Goal: Contribute content: Add original content to the website for others to see

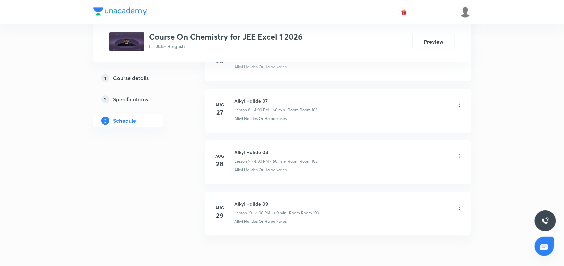
scroll to position [784, 0]
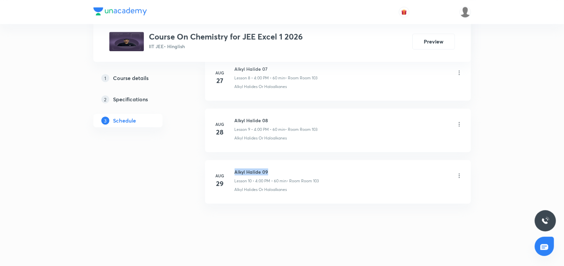
drag, startPoint x: 235, startPoint y: 172, endPoint x: 290, endPoint y: 170, distance: 54.9
click at [290, 170] on h6 "Alkyl Halide 09" at bounding box center [277, 172] width 84 height 7
copy h6 "Alkyl Halide 09"
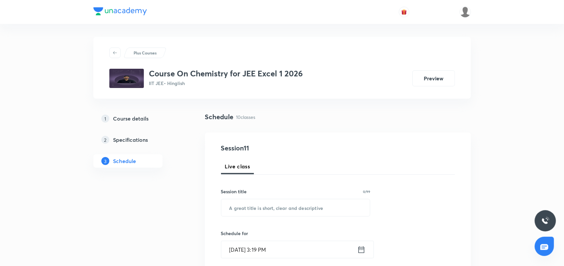
scroll to position [0, 0]
click at [277, 203] on input "text" at bounding box center [295, 208] width 149 height 17
paste input "Alkyl Halide 09"
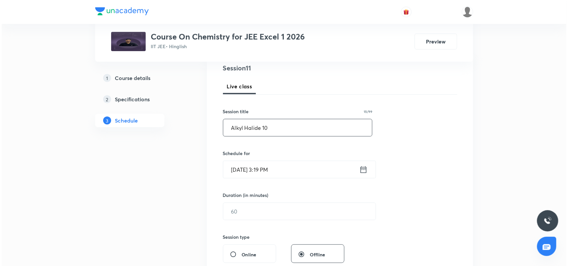
scroll to position [83, 0]
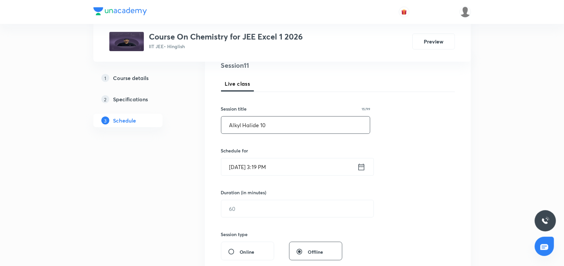
type input "Alkyl Halide 10"
click at [360, 167] on icon at bounding box center [361, 167] width 6 height 7
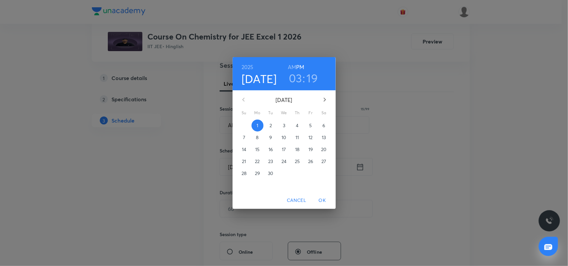
click at [298, 80] on h3 "03" at bounding box center [295, 78] width 13 height 14
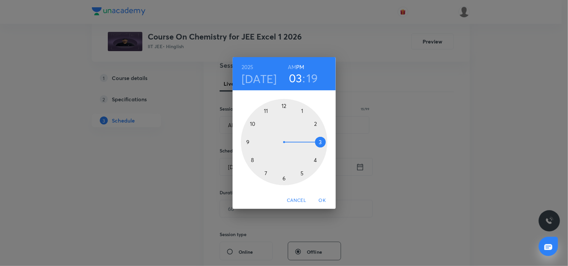
click at [315, 161] on div at bounding box center [284, 142] width 86 height 86
drag, startPoint x: 282, startPoint y: 104, endPoint x: 297, endPoint y: 107, distance: 15.7
click at [283, 104] on div at bounding box center [284, 142] width 86 height 86
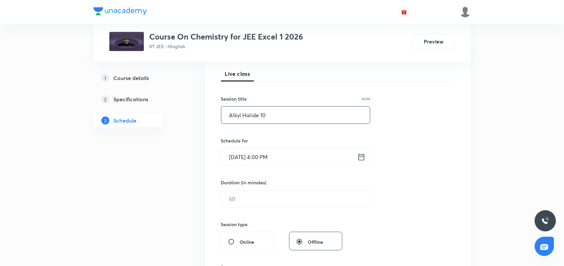
scroll to position [166, 0]
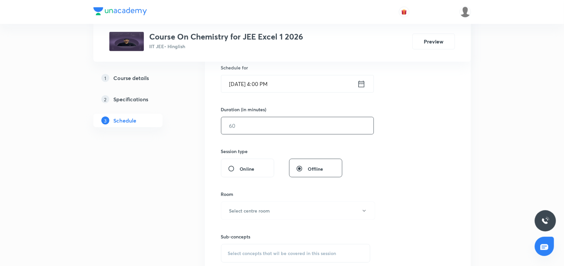
click at [278, 130] on input "text" at bounding box center [297, 125] width 152 height 17
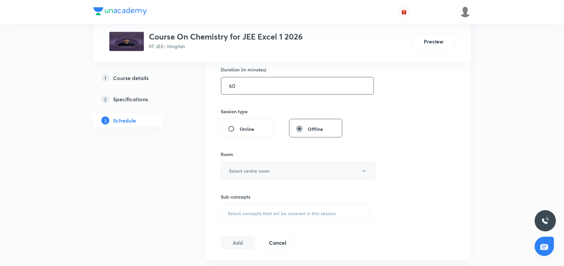
scroll to position [249, 0]
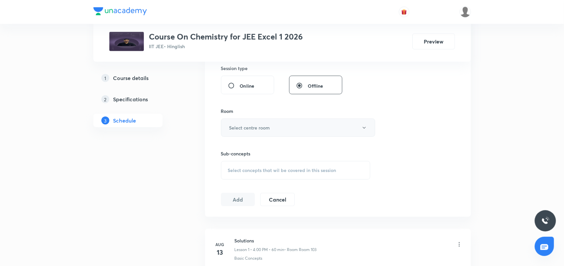
type input "60"
click at [268, 130] on h6 "Select centre room" at bounding box center [249, 127] width 41 height 7
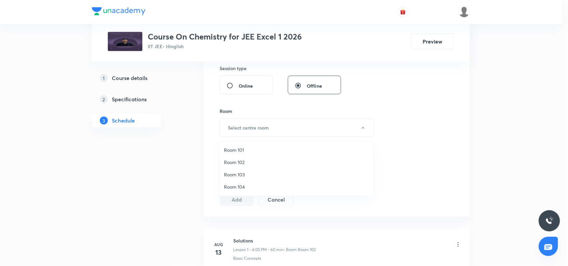
click at [247, 173] on span "Room 103" at bounding box center [297, 174] width 146 height 7
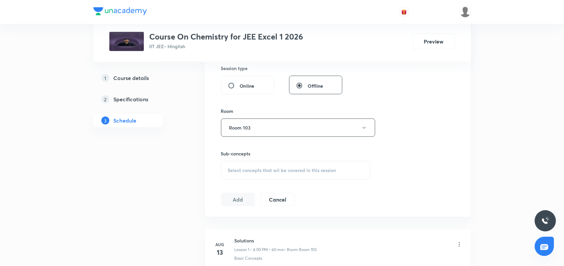
click at [258, 173] on span "Select concepts that wil be covered in this session" at bounding box center [282, 170] width 108 height 5
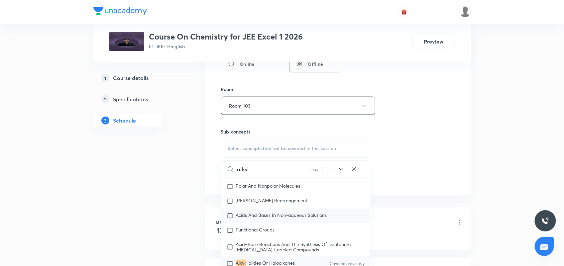
scroll to position [11673, 0]
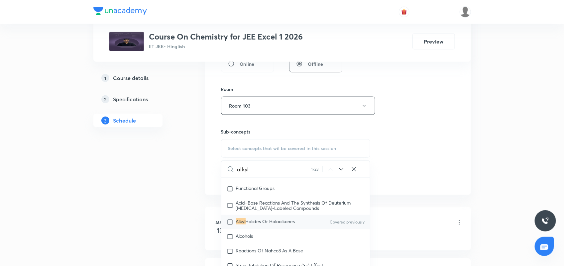
type input "alkyl"
click at [273, 223] on span "Halides Or Haloalkanes" at bounding box center [271, 221] width 50 height 6
checkbox input "true"
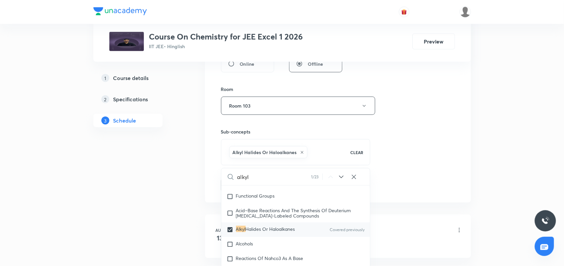
click at [431, 144] on div "Session 11 Live class Session title 15/99 Alkyl Halide 10 ​ Schedule for Sep 1,…" at bounding box center [338, 32] width 234 height 320
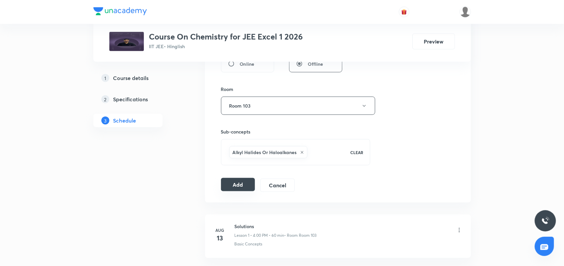
click at [238, 185] on button "Add" at bounding box center [238, 184] width 34 height 13
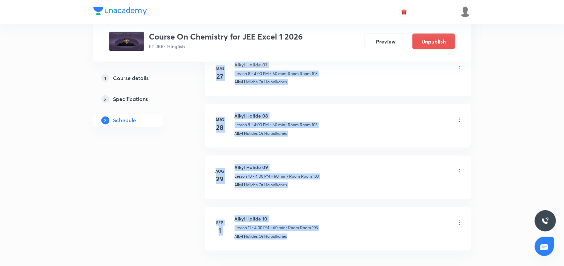
drag, startPoint x: 487, startPoint y: 227, endPoint x: 567, endPoint y: 279, distance: 95.0
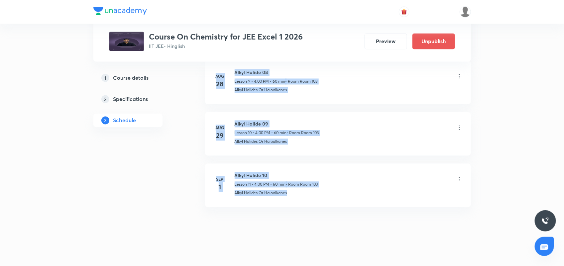
scroll to position [529, 0]
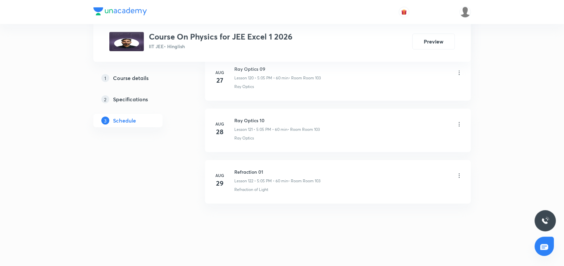
scroll to position [6617, 0]
drag, startPoint x: 233, startPoint y: 172, endPoint x: 295, endPoint y: 171, distance: 62.5
click at [294, 171] on div "Aug 29 Refraction 01 Lesson 122 • 5:05 PM • 60 min • Room Room 103 Refraction o…" at bounding box center [337, 181] width 249 height 24
drag, startPoint x: 287, startPoint y: 240, endPoint x: 278, endPoint y: 202, distance: 38.7
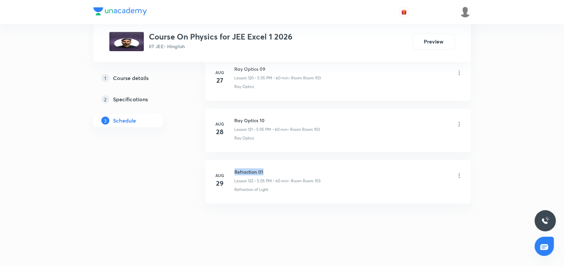
drag, startPoint x: 235, startPoint y: 172, endPoint x: 306, endPoint y: 169, distance: 70.9
click at [306, 169] on h6 "Refraction 01" at bounding box center [278, 172] width 86 height 7
copy h6 "Refraction 01"
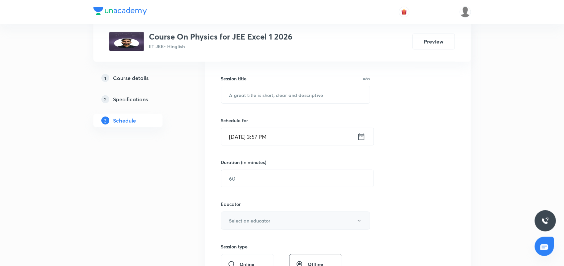
scroll to position [0, 0]
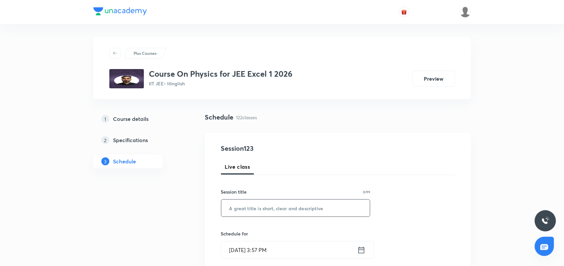
click at [250, 210] on input "text" at bounding box center [295, 208] width 149 height 17
paste input "Refraction 01"
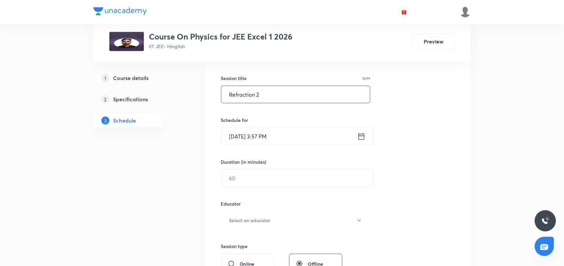
scroll to position [125, 0]
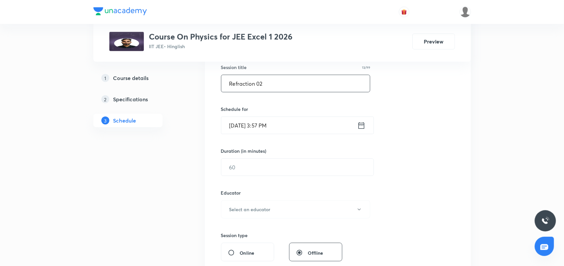
type input "Refraction 02"
click at [360, 124] on icon at bounding box center [361, 125] width 8 height 9
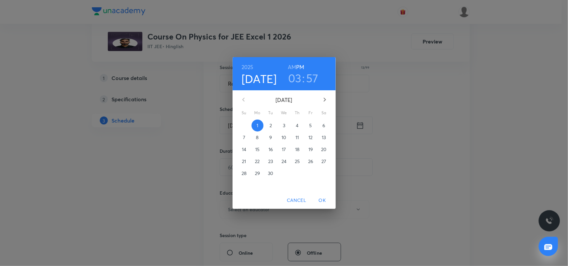
click at [300, 77] on h3 "03" at bounding box center [294, 78] width 13 height 14
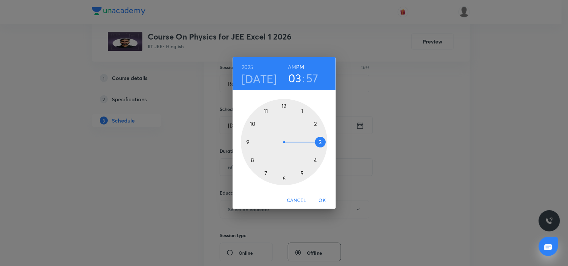
click at [282, 179] on div at bounding box center [284, 142] width 86 height 86
click at [314, 125] on div at bounding box center [284, 142] width 86 height 86
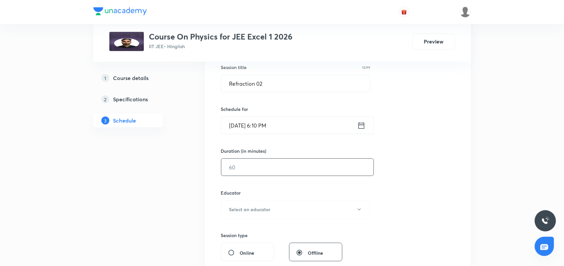
click at [288, 173] on input "text" at bounding box center [297, 167] width 152 height 17
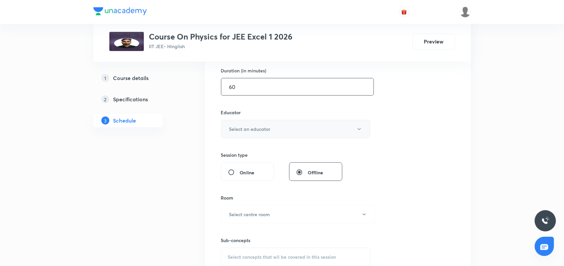
scroll to position [208, 0]
type input "60"
click at [266, 129] on h6 "Select an educator" at bounding box center [249, 126] width 41 height 7
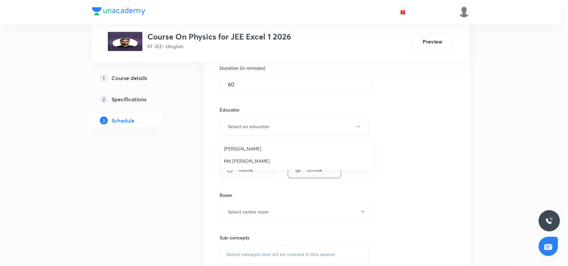
click at [255, 153] on li "Rahul Kumar" at bounding box center [297, 149] width 154 height 12
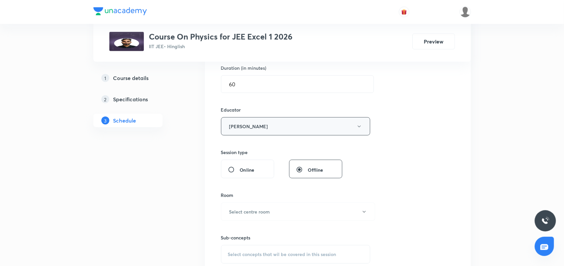
click at [264, 133] on button "Rahul Kumar" at bounding box center [296, 126] width 150 height 18
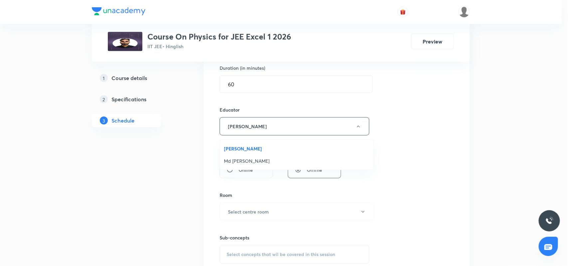
click at [256, 159] on span "Md Kaif Qureshi" at bounding box center [297, 161] width 146 height 7
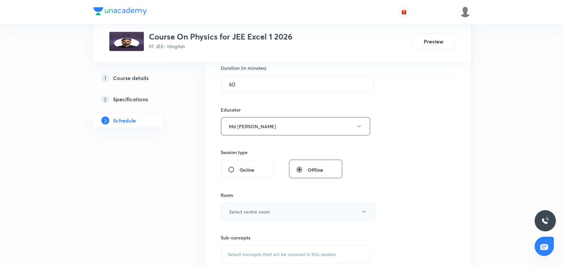
click at [252, 215] on h6 "Select centre room" at bounding box center [249, 211] width 41 height 7
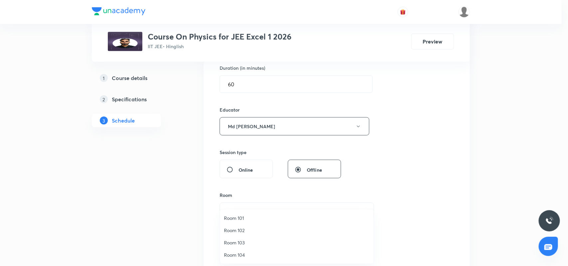
click at [245, 243] on span "Room 103" at bounding box center [297, 242] width 146 height 7
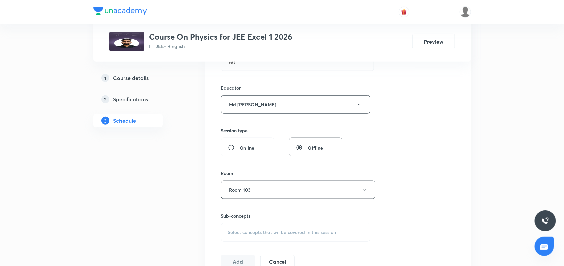
scroll to position [249, 0]
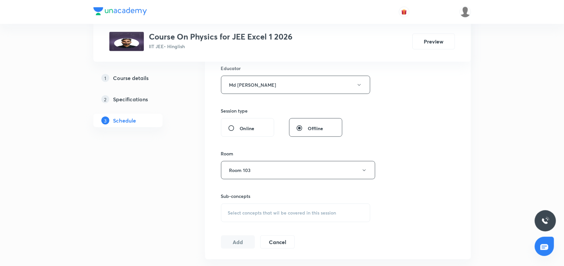
click at [248, 214] on span "Select concepts that wil be covered in this session" at bounding box center [282, 212] width 108 height 5
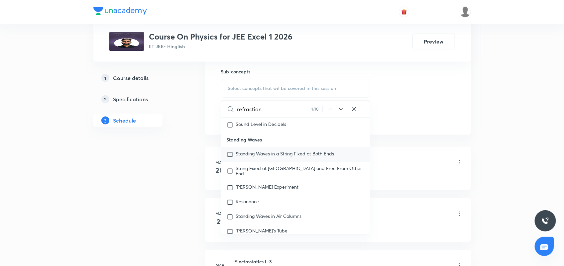
scroll to position [4345, 0]
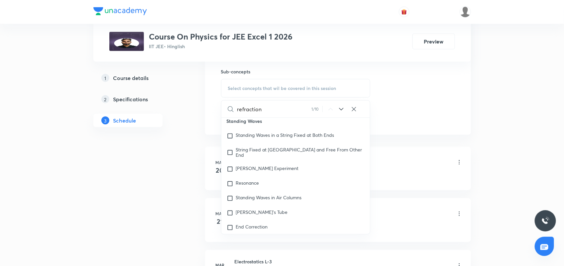
type input "refraction"
click at [339, 109] on icon at bounding box center [341, 109] width 4 height 3
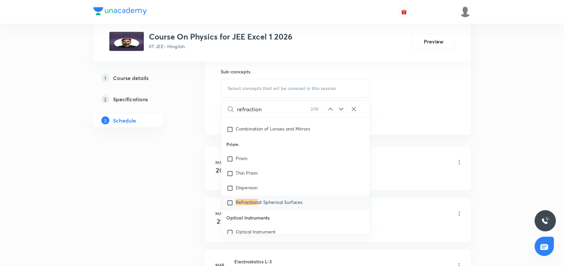
scroll to position [4724, 0]
click at [296, 201] on span "at Spherical Surfaces" at bounding box center [280, 201] width 45 height 6
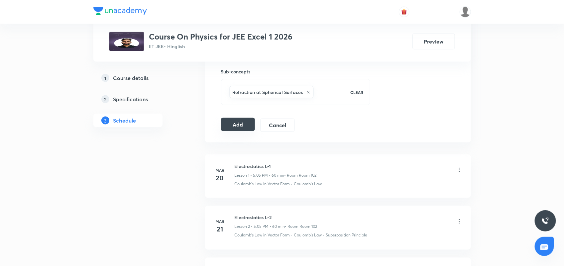
click at [235, 125] on button "Add" at bounding box center [238, 124] width 34 height 13
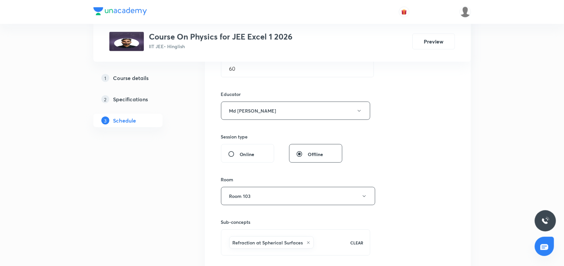
scroll to position [166, 0]
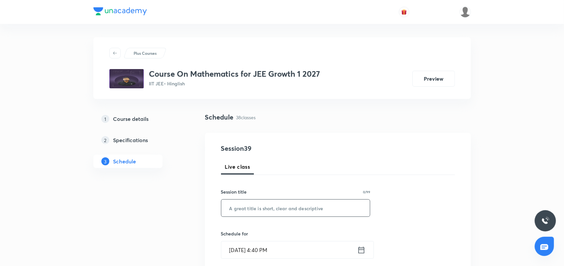
click at [238, 211] on input "text" at bounding box center [295, 208] width 149 height 17
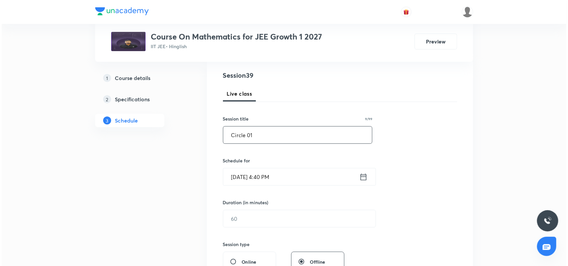
scroll to position [83, 0]
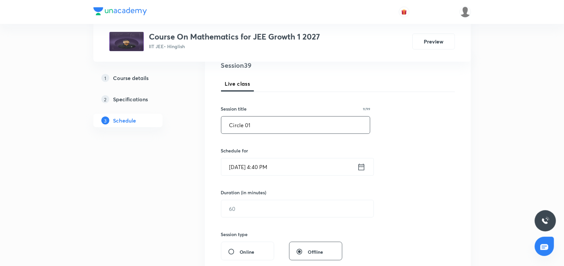
type input "Circle 01"
click at [359, 168] on icon at bounding box center [361, 167] width 8 height 9
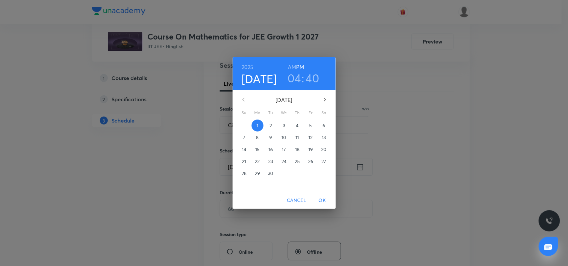
click at [297, 82] on h3 "04" at bounding box center [294, 78] width 14 height 14
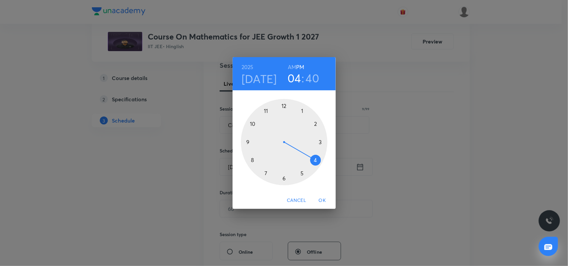
click at [283, 180] on div at bounding box center [284, 142] width 86 height 86
click at [316, 125] on div at bounding box center [284, 142] width 86 height 86
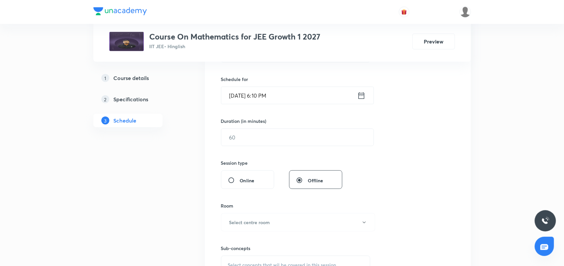
scroll to position [166, 0]
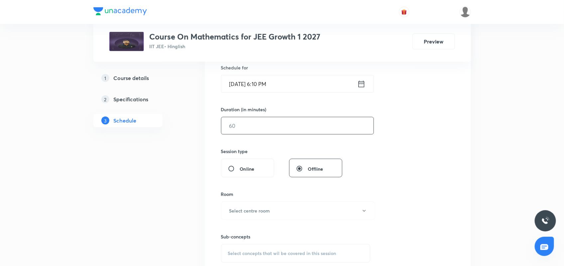
click at [280, 127] on input "text" at bounding box center [297, 125] width 152 height 17
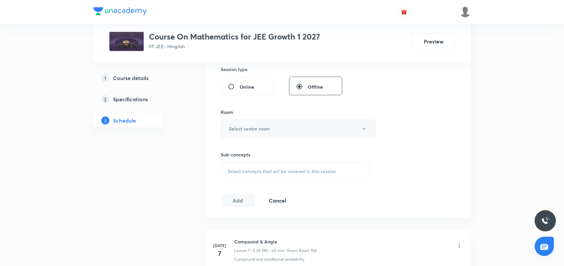
scroll to position [249, 0]
type input "60"
click at [253, 126] on h6 "Select centre room" at bounding box center [249, 127] width 41 height 7
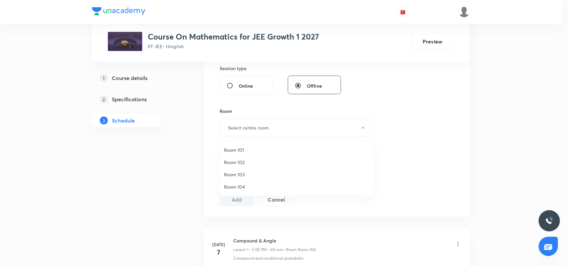
click at [244, 187] on span "Room 104" at bounding box center [297, 187] width 146 height 7
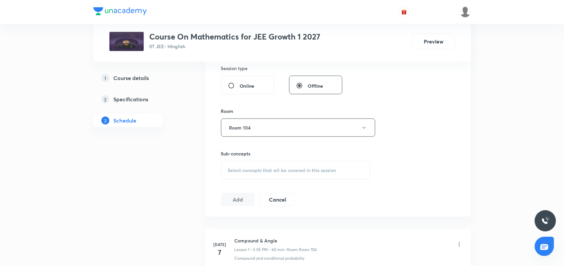
click at [268, 172] on span "Select concepts that wil be covered in this session" at bounding box center [282, 170] width 108 height 5
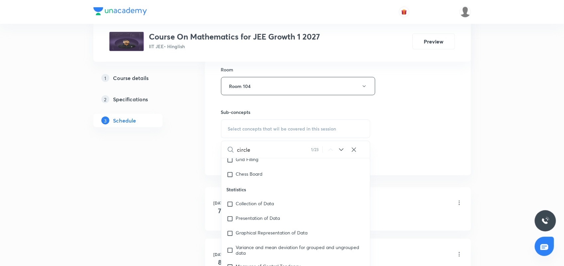
scroll to position [1472, 0]
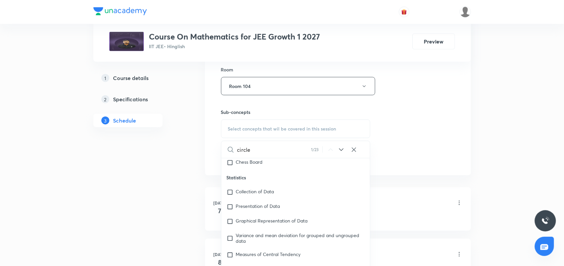
type input "circle"
click at [341, 150] on icon at bounding box center [341, 150] width 8 height 8
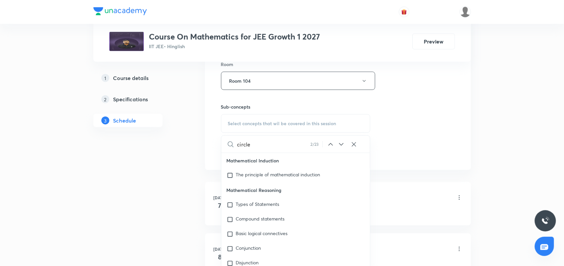
scroll to position [332, 0]
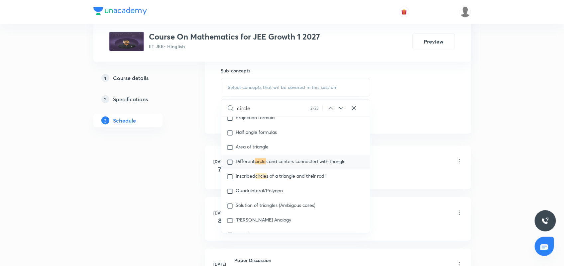
click at [342, 108] on icon at bounding box center [341, 108] width 8 height 8
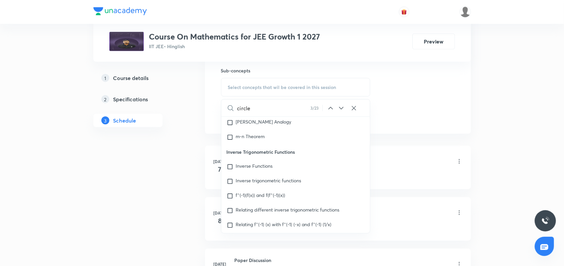
scroll to position [3257, 0]
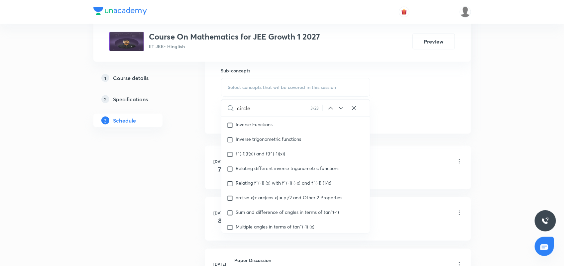
click at [343, 110] on icon at bounding box center [341, 108] width 8 height 8
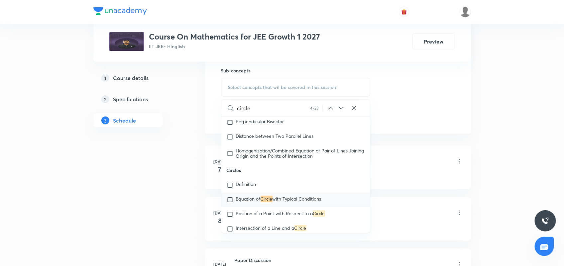
click at [343, 110] on icon at bounding box center [341, 108] width 8 height 8
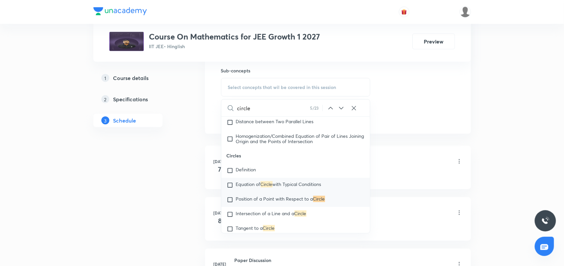
scroll to position [4020, 0]
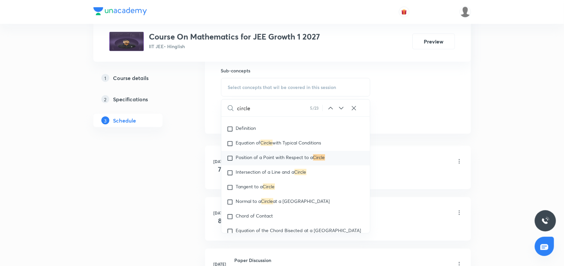
drag, startPoint x: 297, startPoint y: 134, endPoint x: 565, endPoint y: 126, distance: 268.1
click at [298, 135] on div "Definition" at bounding box center [295, 129] width 149 height 15
checkbox input "true"
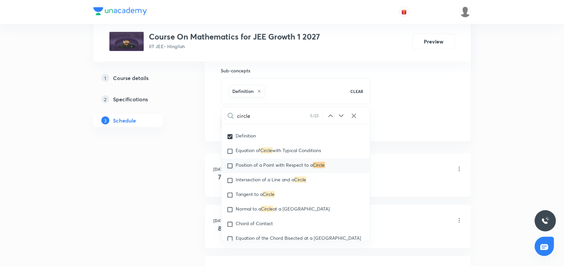
drag, startPoint x: 430, startPoint y: 94, endPoint x: 567, endPoint y: 143, distance: 145.9
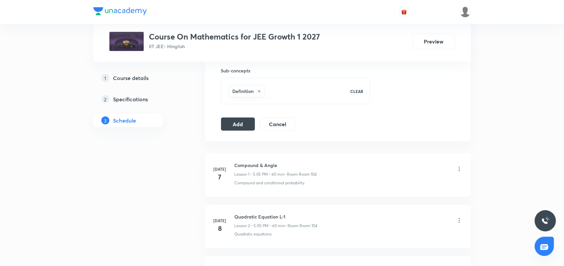
drag, startPoint x: 227, startPoint y: 121, endPoint x: 283, endPoint y: 142, distance: 60.0
click at [227, 121] on button "Add" at bounding box center [238, 124] width 34 height 13
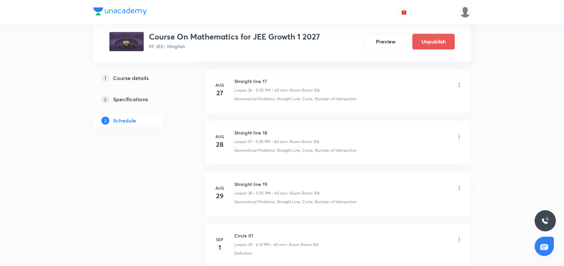
scroll to position [1977, 0]
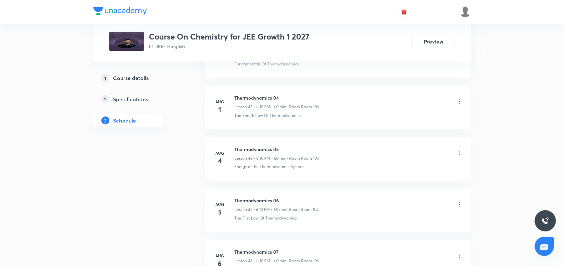
scroll to position [2748, 0]
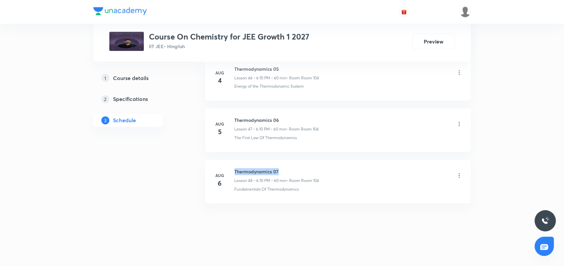
drag, startPoint x: 235, startPoint y: 172, endPoint x: 343, endPoint y: 172, distance: 108.4
click at [343, 172] on div "Thermodynamics 07 Lesson 48 • 6:10 PM • 60 min • Room Room 104" at bounding box center [349, 177] width 228 height 16
copy h6 "Thermodynamics 07"
drag, startPoint x: 233, startPoint y: 170, endPoint x: 325, endPoint y: 171, distance: 92.4
click at [325, 171] on div "Aug 29 Thermodynamics 02 13 Lesson 14 • 6:10 PM • 60 min • Room Room 104 The Fi…" at bounding box center [337, 181] width 249 height 24
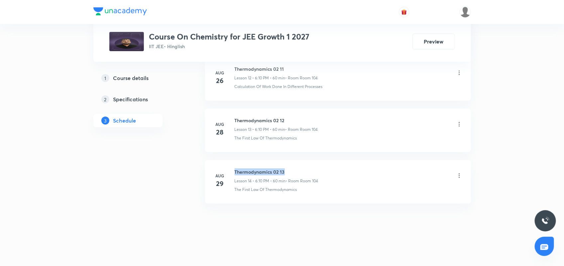
copy h6 "Thermodynamics 02 13"
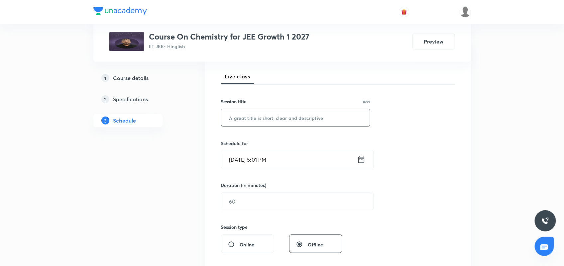
scroll to position [76, 0]
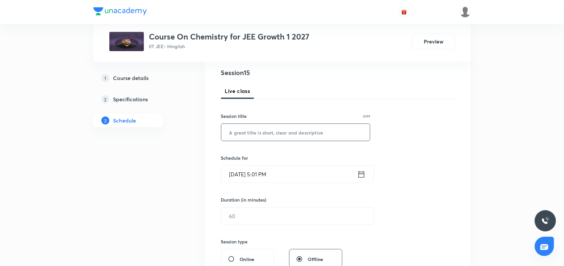
click at [259, 133] on input "text" at bounding box center [295, 132] width 149 height 17
paste input "Thermodynamics 02 13"
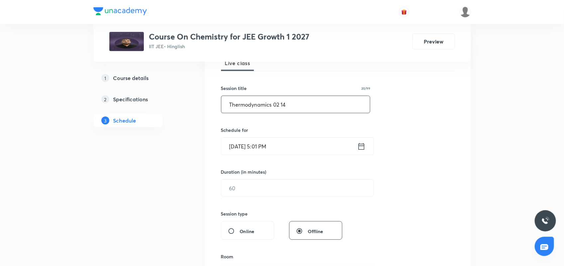
scroll to position [117, 0]
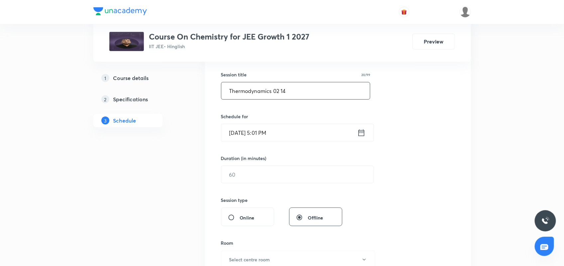
type input "Thermodynamics 02 14"
click at [360, 132] on icon at bounding box center [361, 132] width 8 height 9
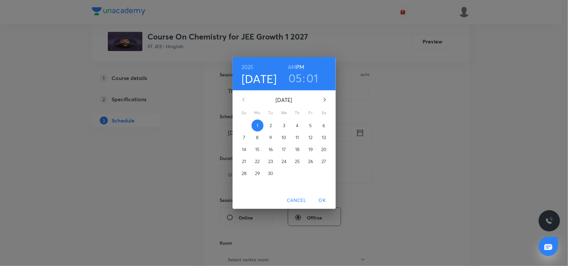
click at [314, 77] on h3 "01" at bounding box center [313, 78] width 12 height 14
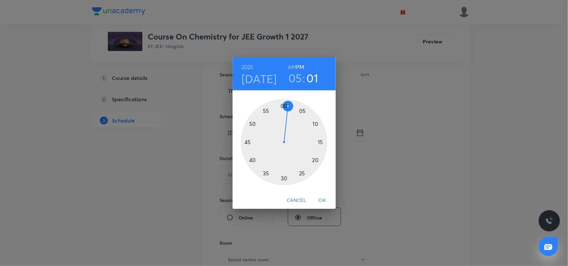
drag, startPoint x: 302, startPoint y: 110, endPoint x: 313, endPoint y: 122, distance: 16.5
click at [302, 110] on div at bounding box center [284, 142] width 86 height 86
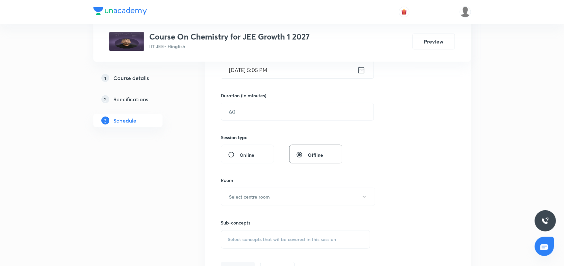
scroll to position [200, 0]
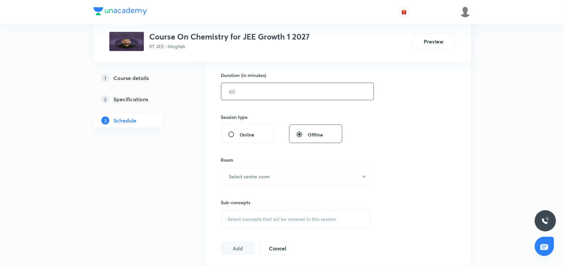
click at [254, 97] on input "text" at bounding box center [297, 91] width 152 height 17
type input "60"
click at [263, 187] on div "Sub-concepts Select concepts that wil be covered in this session" at bounding box center [296, 207] width 150 height 43
click at [266, 175] on h6 "Select centre room" at bounding box center [249, 176] width 41 height 7
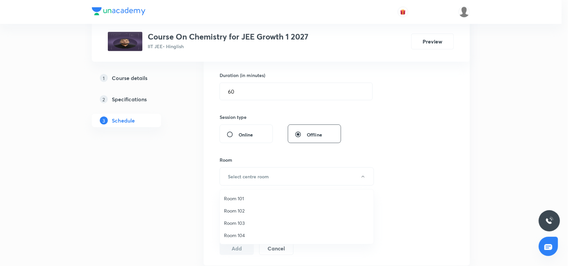
click at [244, 232] on span "Room 104" at bounding box center [297, 235] width 146 height 7
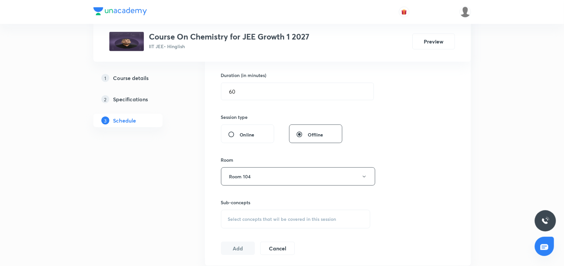
click at [249, 225] on div "Select concepts that wil be covered in this session" at bounding box center [296, 219] width 150 height 19
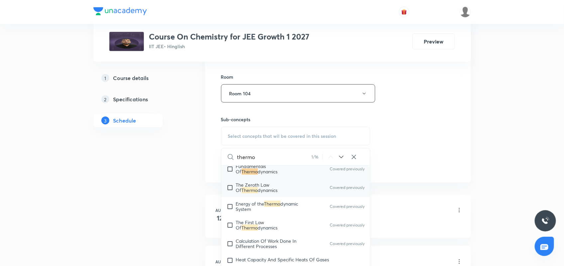
scroll to position [1081, 0]
type input "thermo"
click at [270, 173] on span "dynamics" at bounding box center [268, 170] width 20 height 6
checkbox input "true"
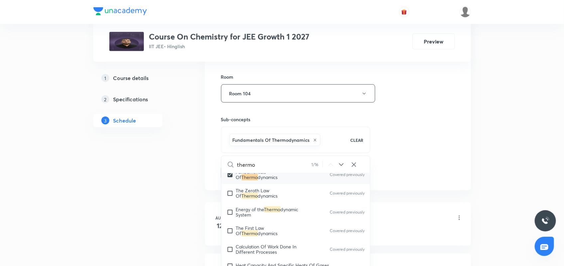
click at [419, 106] on div "Session 15 Live class Session title 20/99 Thermodynamics 02 14 ​ Schedule for S…" at bounding box center [338, 20] width 234 height 320
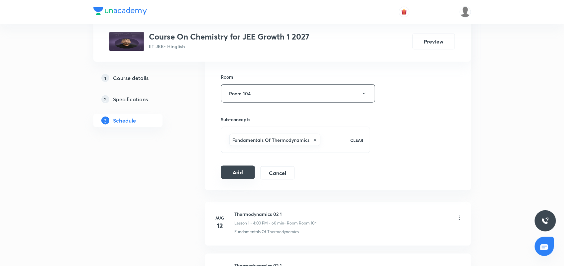
click at [235, 171] on button "Add" at bounding box center [238, 172] width 34 height 13
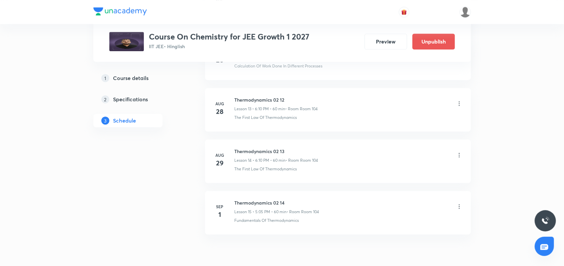
scroll to position [736, 0]
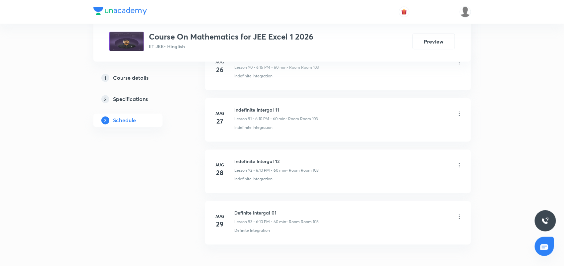
scroll to position [5074, 0]
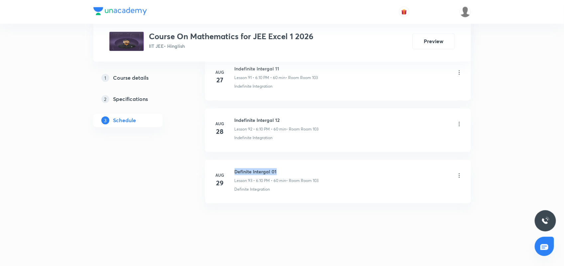
drag, startPoint x: 234, startPoint y: 170, endPoint x: 295, endPoint y: 170, distance: 60.5
click at [295, 170] on h6 "Definite Intergal 01" at bounding box center [277, 172] width 84 height 7
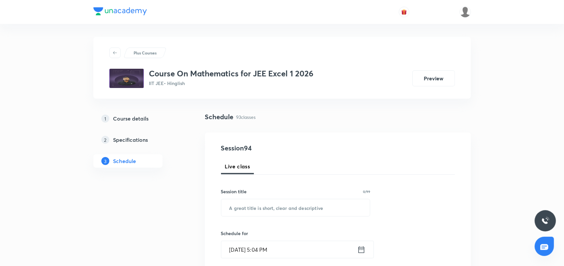
scroll to position [0, 0]
click at [253, 206] on input "text" at bounding box center [295, 208] width 149 height 17
paste input "Definite Intergal 01"
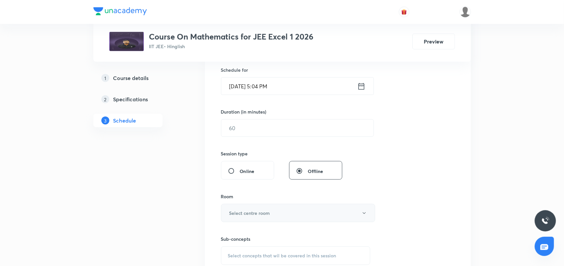
scroll to position [166, 0]
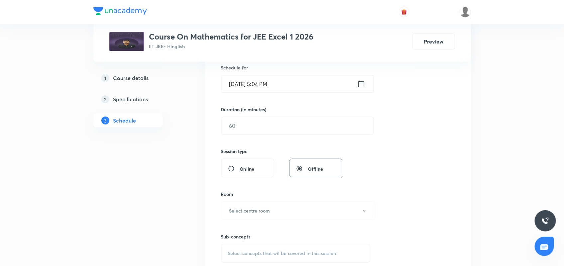
type input "Definite Intergal 02"
click at [360, 85] on icon at bounding box center [361, 83] width 8 height 9
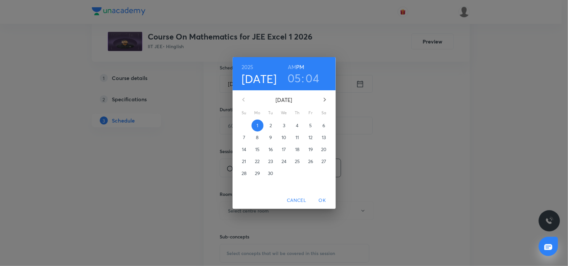
click at [314, 76] on h3 "04" at bounding box center [313, 78] width 14 height 14
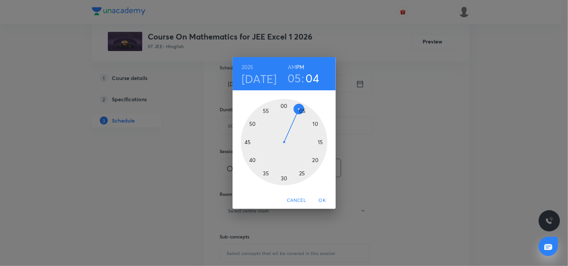
click at [304, 111] on div at bounding box center [284, 142] width 86 height 86
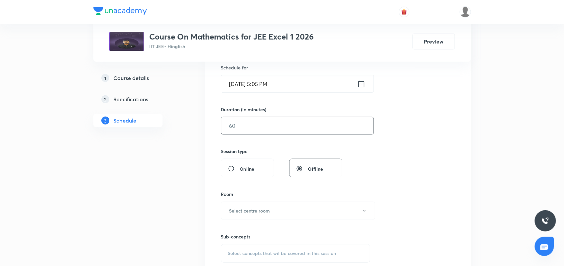
click at [295, 127] on input "text" at bounding box center [297, 125] width 152 height 17
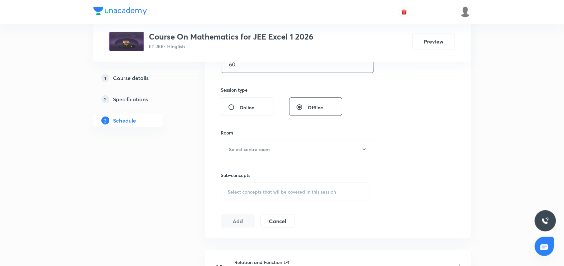
scroll to position [249, 0]
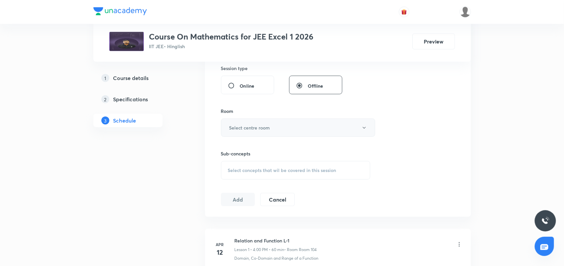
type input "60"
click at [270, 131] on h6 "Select centre room" at bounding box center [249, 127] width 41 height 7
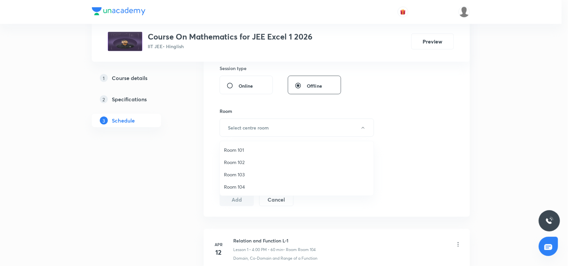
click at [241, 177] on span "Room 103" at bounding box center [297, 174] width 146 height 7
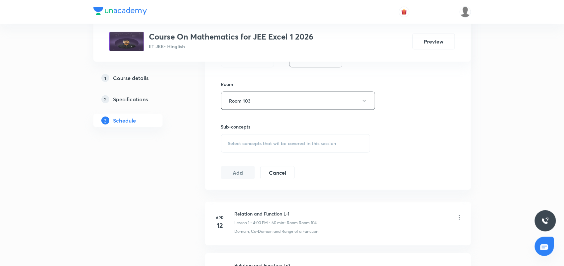
scroll to position [291, 0]
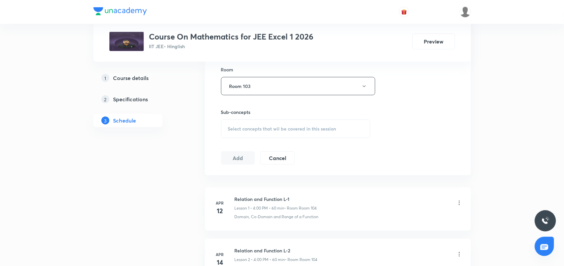
click at [253, 120] on div "Sub-concepts Select concepts that wil be covered in this session" at bounding box center [296, 124] width 150 height 30
click at [268, 127] on span "Select concepts that wil be covered in this session" at bounding box center [282, 128] width 108 height 5
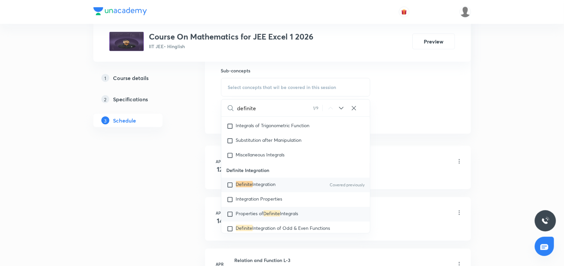
scroll to position [5671, 0]
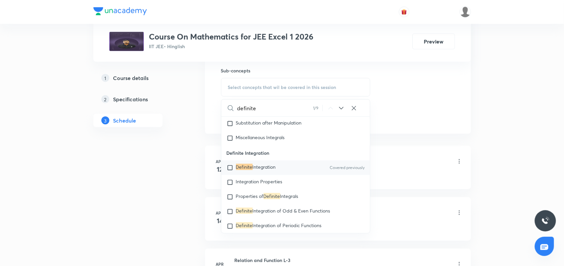
type input "definite"
drag, startPoint x: 265, startPoint y: 164, endPoint x: 448, endPoint y: 112, distance: 190.6
click at [265, 164] on span "Integration" at bounding box center [264, 167] width 23 height 6
checkbox input "true"
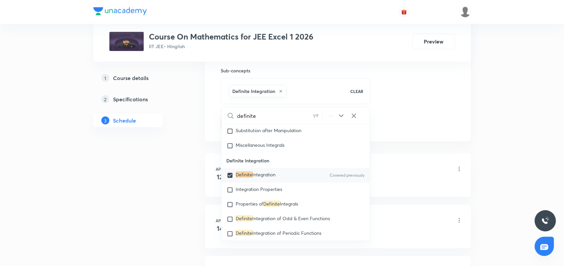
drag, startPoint x: 435, startPoint y: 106, endPoint x: 379, endPoint y: 107, distance: 55.5
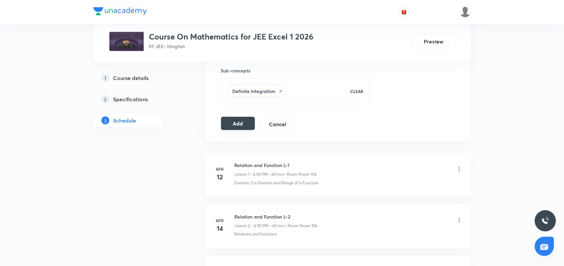
click at [233, 125] on button "Add" at bounding box center [238, 123] width 34 height 13
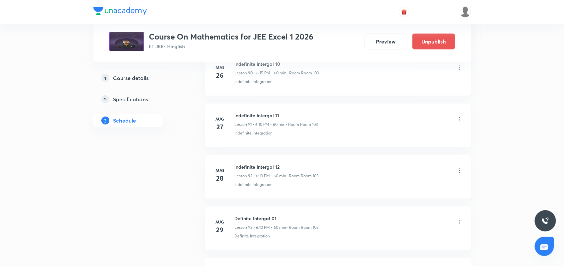
scroll to position [4820, 0]
